Goal: Task Accomplishment & Management: Manage account settings

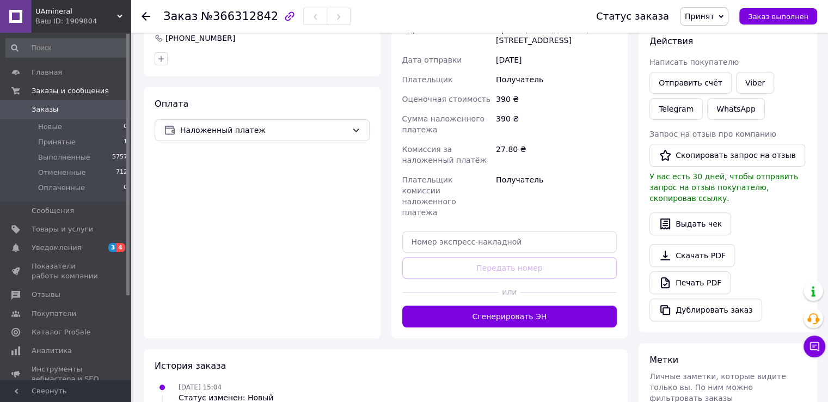
scroll to position [304, 0]
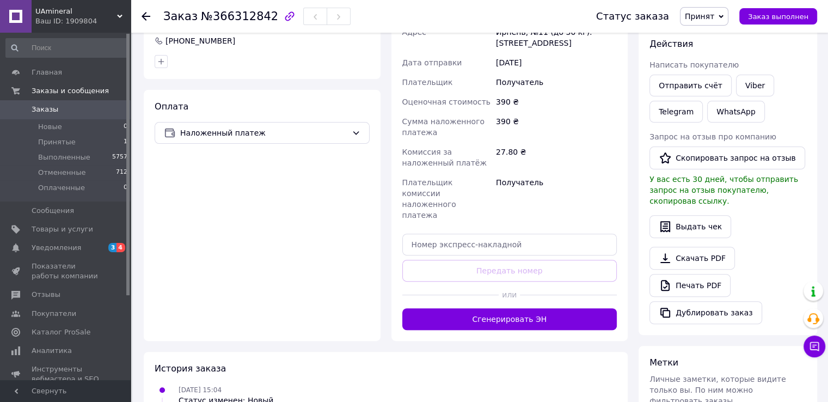
click at [412, 238] on div "Доставка Редактировать Нова Пошта (платная) Получатель [PERSON_NAME] Телефон по…" at bounding box center [509, 134] width 215 height 392
click at [407, 233] on input "text" at bounding box center [509, 244] width 215 height 22
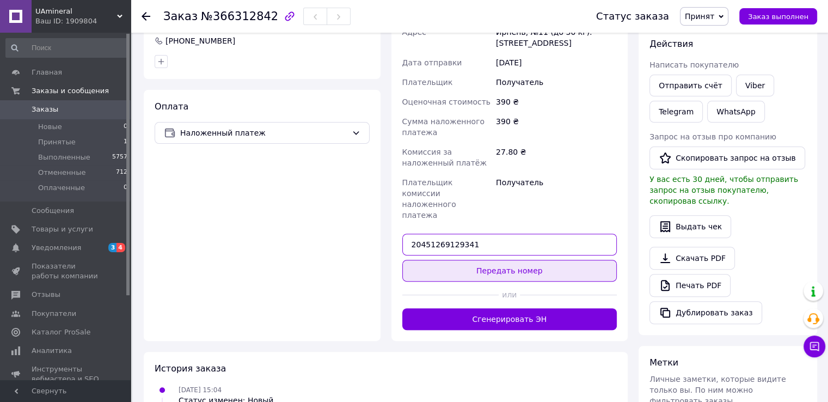
type input "20451269129341"
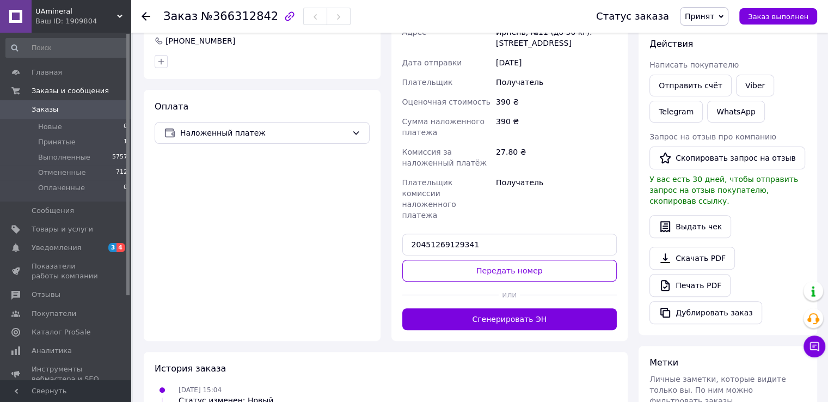
click at [526, 260] on button "Передать номер" at bounding box center [509, 271] width 215 height 22
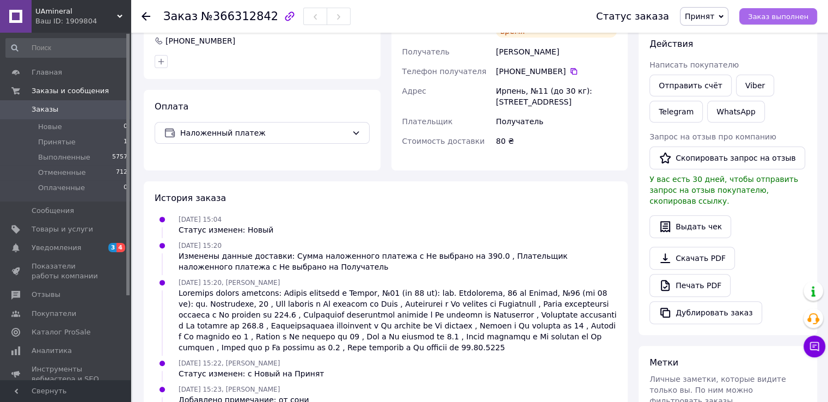
click at [760, 16] on span "Заказ выполнен" at bounding box center [778, 17] width 60 height 8
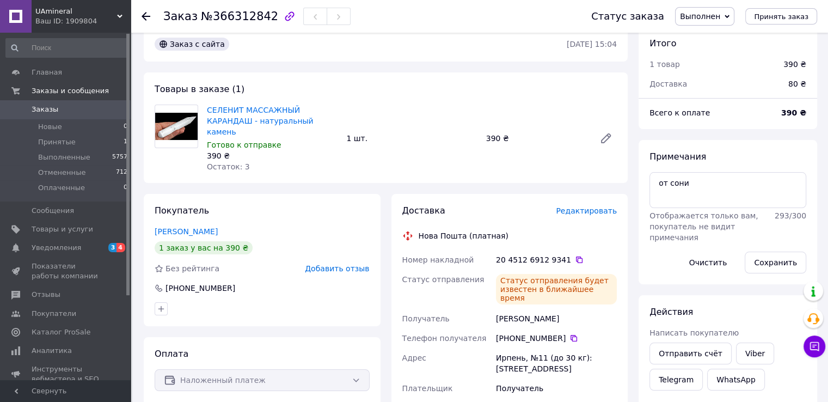
scroll to position [0, 0]
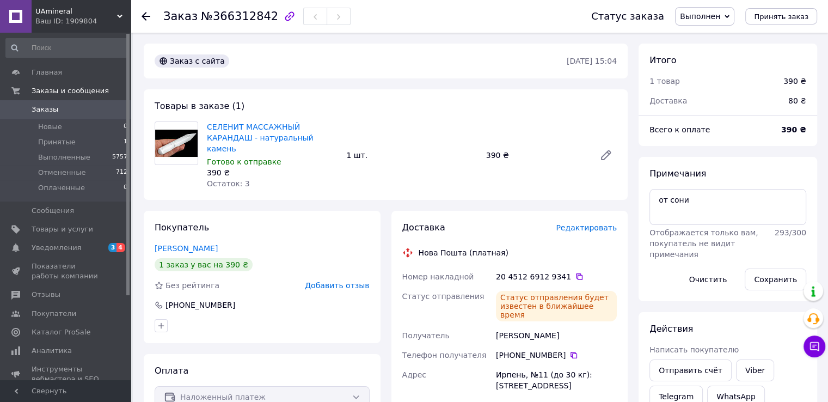
click at [582, 223] on span "Редактировать" at bounding box center [586, 227] width 61 height 9
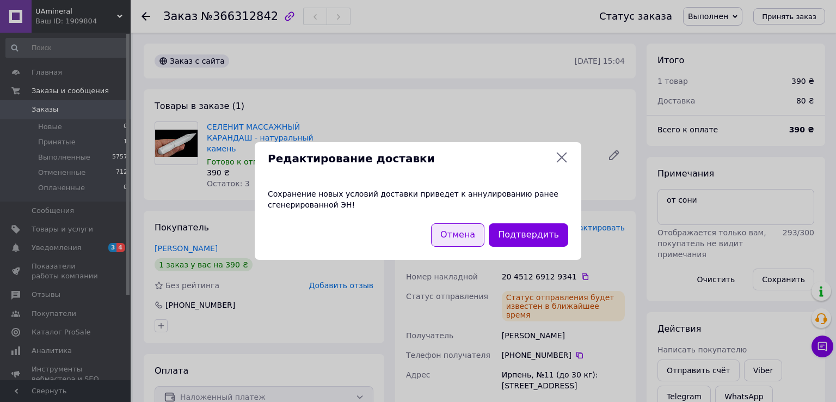
click at [462, 234] on button "Отмена" at bounding box center [457, 234] width 53 height 23
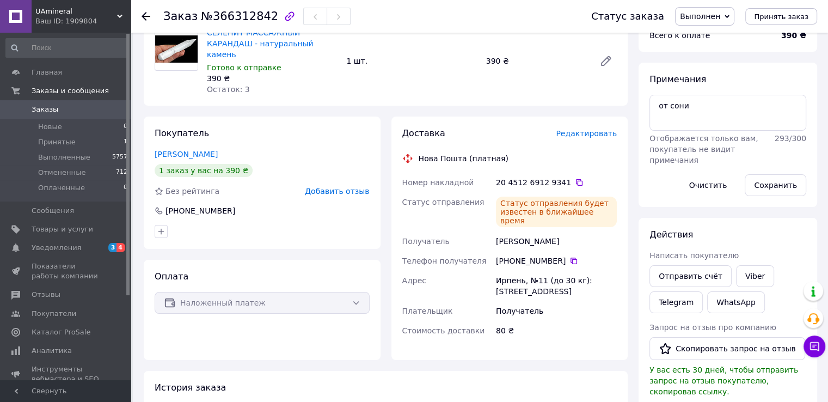
scroll to position [109, 0]
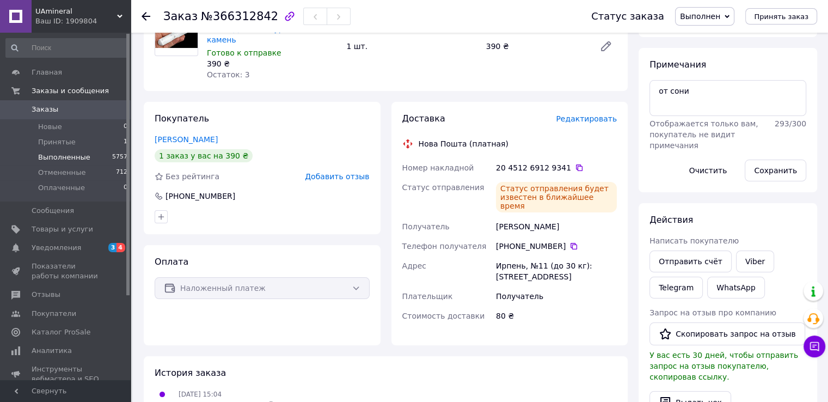
click at [61, 155] on span "Выполненные" at bounding box center [64, 157] width 52 height 10
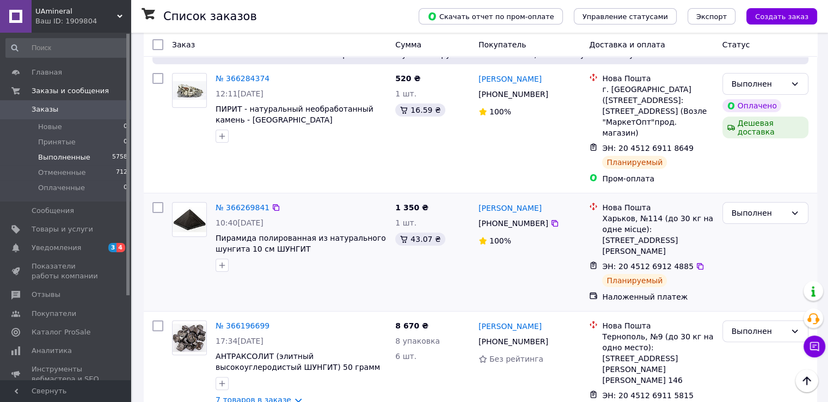
scroll to position [218, 0]
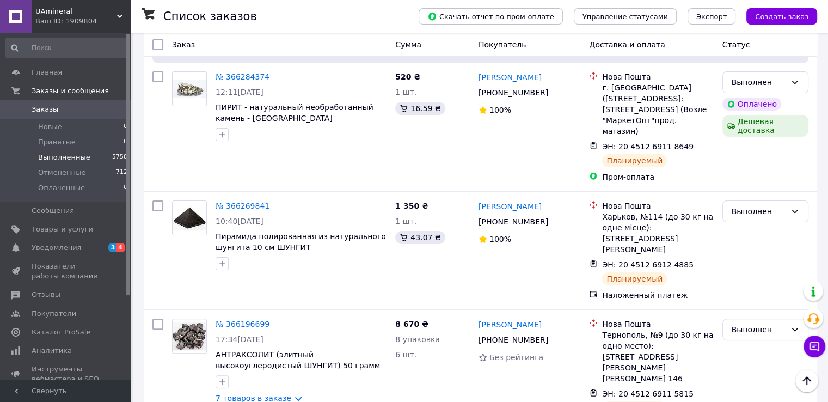
click at [83, 158] on span "Выполненные" at bounding box center [64, 157] width 52 height 10
click at [74, 161] on span "Выполненные" at bounding box center [64, 157] width 52 height 10
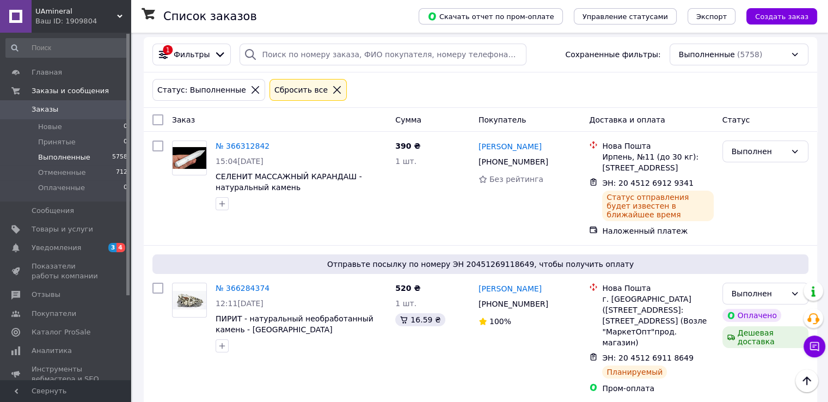
scroll to position [0, 0]
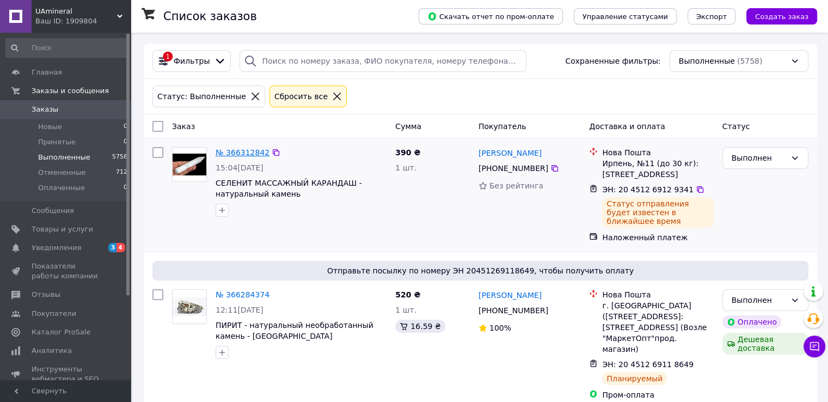
click at [242, 152] on link "№ 366312842" at bounding box center [242, 152] width 54 height 9
